Goal: Entertainment & Leisure: Browse casually

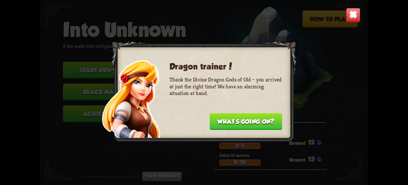
click at [222, 118] on button "What's going on?" at bounding box center [246, 121] width 73 height 17
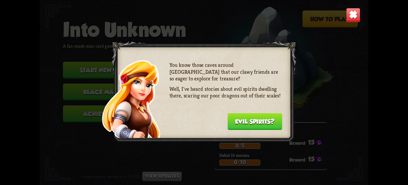
click at [244, 123] on button "Evil spirits?" at bounding box center [255, 121] width 55 height 17
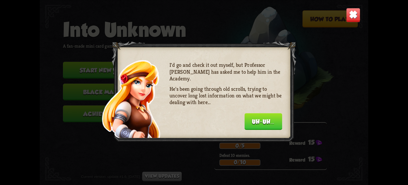
click at [257, 123] on button "Uh-uh..." at bounding box center [264, 121] width 38 height 17
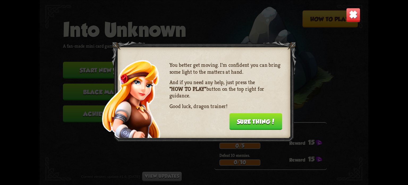
click at [266, 122] on button "Sure thing!" at bounding box center [256, 121] width 53 height 17
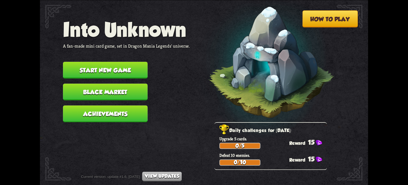
click at [266, 122] on img at bounding box center [263, 64] width 144 height 149
click at [129, 69] on button "Start new game" at bounding box center [105, 70] width 85 height 17
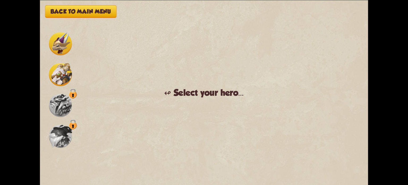
click at [60, 55] on img at bounding box center [60, 43] width 23 height 23
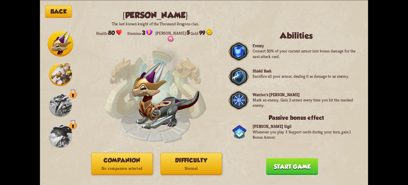
click at [295, 167] on button "Start game" at bounding box center [292, 166] width 52 height 17
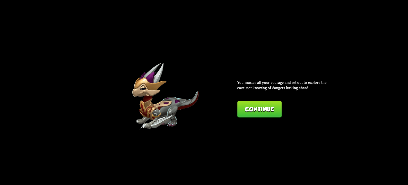
click at [253, 109] on button "Continue" at bounding box center [259, 109] width 44 height 17
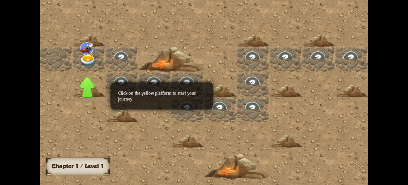
click at [87, 59] on img at bounding box center [88, 61] width 16 height 13
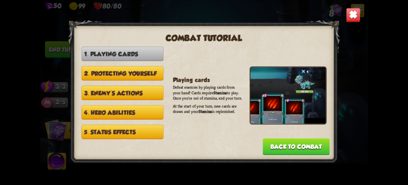
click at [286, 145] on button "Back to combat" at bounding box center [296, 146] width 67 height 17
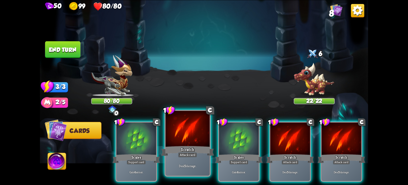
click at [182, 170] on div "Deal 5 damage." at bounding box center [188, 165] width 44 height 19
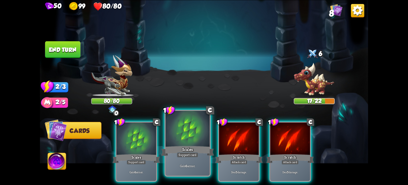
click at [182, 170] on div "Gain 6 armor." at bounding box center [188, 165] width 44 height 19
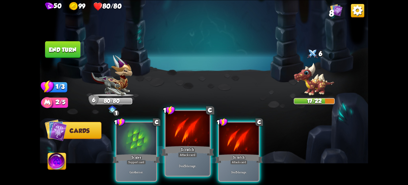
click at [176, 158] on div "Deal 5 damage." at bounding box center [188, 165] width 44 height 19
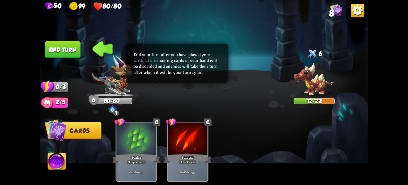
click at [73, 56] on button "End turn" at bounding box center [62, 49] width 35 height 17
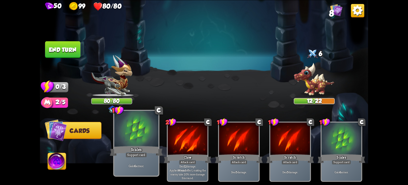
click at [138, 137] on div at bounding box center [136, 129] width 44 height 37
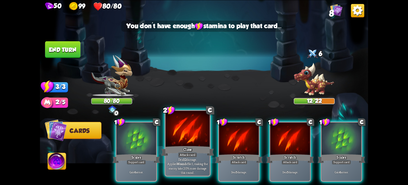
click at [184, 139] on div at bounding box center [188, 129] width 44 height 37
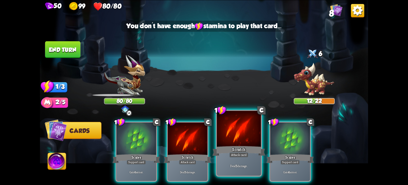
click at [226, 142] on div at bounding box center [239, 129] width 44 height 37
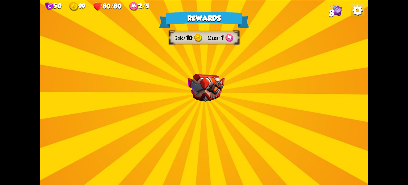
click at [194, 139] on div "Rewards Gold 10 Mana 1 Select a card 3 C Maul Attack card Deal 20 damage. 2 C T…" at bounding box center [204, 92] width 329 height 185
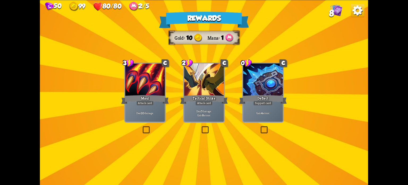
click at [194, 139] on div "Rewards Gold 10 Mana 1 Select a card 3 C Maul Attack card Deal 20 damage. 2 C T…" at bounding box center [204, 92] width 329 height 185
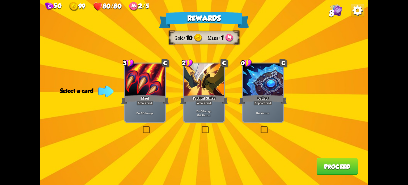
click at [142, 127] on label at bounding box center [142, 127] width 0 height 0
click at [0, 0] on input "checkbox" at bounding box center [0, 0] width 0 height 0
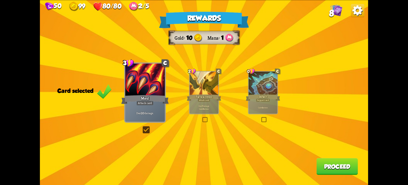
click at [344, 169] on button "Proceed" at bounding box center [337, 166] width 41 height 17
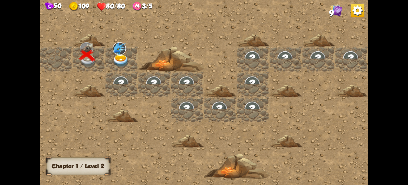
click at [122, 60] on img at bounding box center [121, 61] width 16 height 13
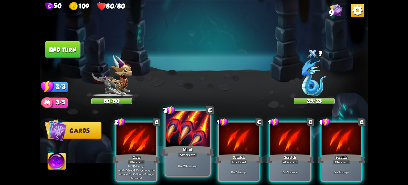
click at [182, 151] on div "Maul" at bounding box center [187, 151] width 53 height 12
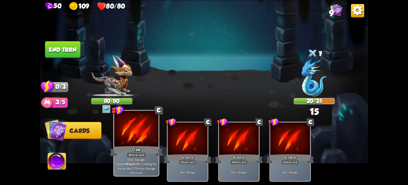
click at [151, 149] on div "Claw" at bounding box center [136, 151] width 53 height 12
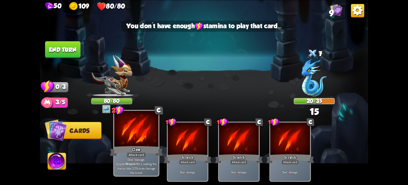
click at [151, 149] on div "Claw" at bounding box center [136, 151] width 53 height 12
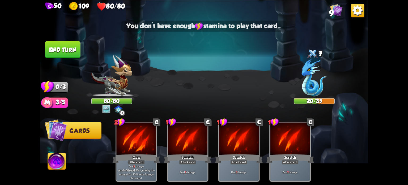
click at [74, 54] on button "End turn" at bounding box center [63, 49] width 36 height 17
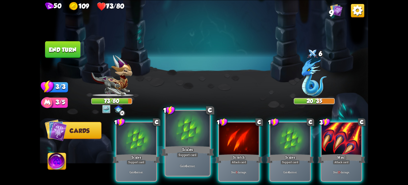
click at [169, 145] on div "Scales" at bounding box center [187, 151] width 53 height 12
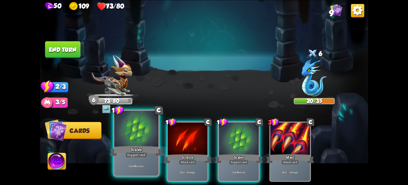
click at [136, 141] on div at bounding box center [136, 129] width 44 height 37
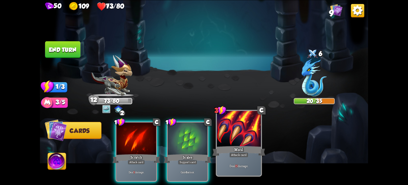
click at [235, 149] on div "Maul" at bounding box center [239, 151] width 53 height 12
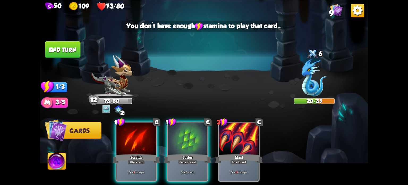
click at [64, 52] on button "End turn" at bounding box center [62, 49] width 35 height 17
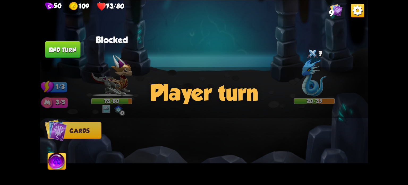
click at [172, 120] on div at bounding box center [237, 144] width 263 height 82
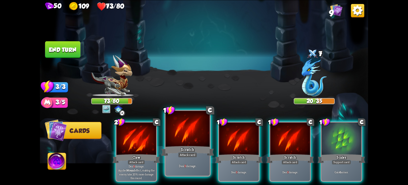
click at [180, 138] on div at bounding box center [188, 129] width 44 height 37
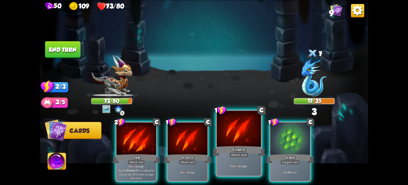
click at [237, 144] on div at bounding box center [239, 129] width 44 height 37
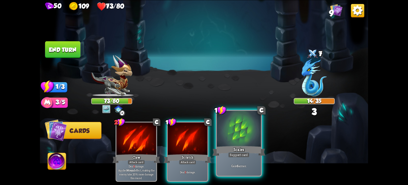
click at [235, 144] on div at bounding box center [239, 129] width 44 height 37
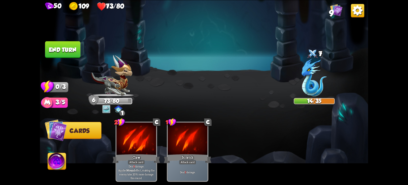
click at [69, 49] on button "End turn" at bounding box center [62, 49] width 35 height 17
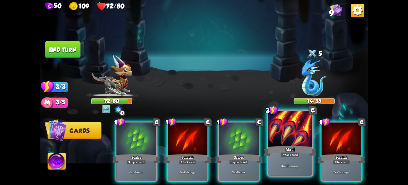
click at [277, 141] on div at bounding box center [290, 129] width 44 height 37
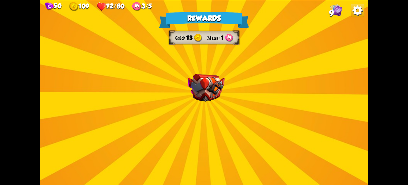
click at [166, 105] on div "Rewards Gold 13 Mana 1 Select a card 1 C Enchanted Scratch Attack card Deal 7 d…" at bounding box center [204, 92] width 329 height 185
click at [207, 94] on img at bounding box center [206, 88] width 37 height 28
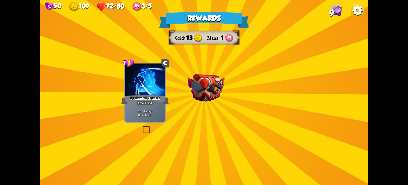
click at [207, 94] on div "Rewards Gold 13 Mana 1 Select a card 1 C Enchanted Scratch Attack card Deal 7 d…" at bounding box center [204, 92] width 329 height 185
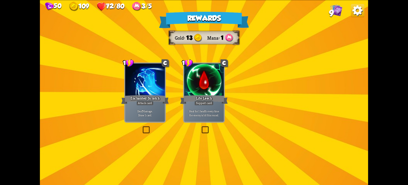
click at [207, 94] on div "Life Leech" at bounding box center [204, 99] width 48 height 11
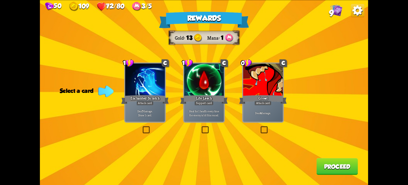
click at [142, 127] on label at bounding box center [142, 127] width 0 height 0
click at [0, 0] on input "checkbox" at bounding box center [0, 0] width 0 height 0
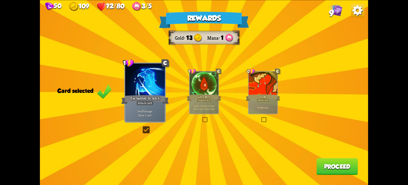
click at [332, 167] on button "Proceed" at bounding box center [337, 166] width 41 height 17
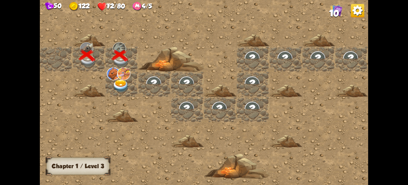
click at [119, 83] on img at bounding box center [121, 86] width 16 height 13
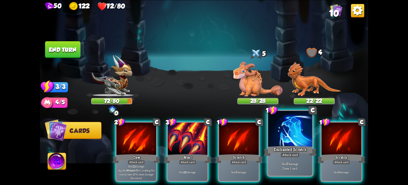
click at [282, 139] on div at bounding box center [290, 129] width 44 height 37
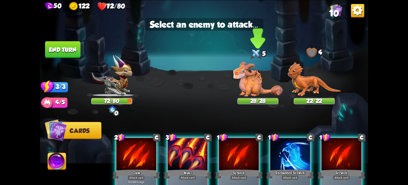
click at [251, 86] on img at bounding box center [258, 78] width 49 height 35
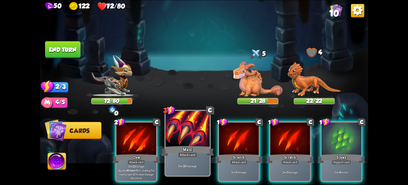
click at [185, 140] on div at bounding box center [188, 129] width 44 height 37
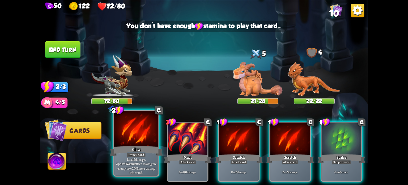
click at [145, 141] on div at bounding box center [136, 129] width 44 height 37
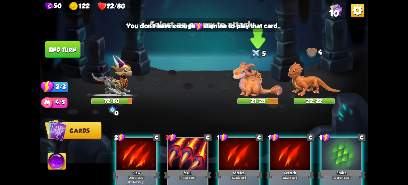
click at [252, 87] on img at bounding box center [258, 78] width 49 height 35
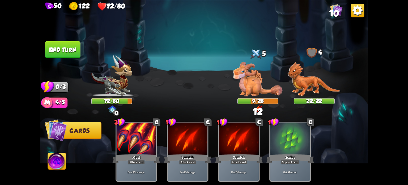
click at [74, 50] on button "End turn" at bounding box center [62, 49] width 35 height 17
